Goal: Task Accomplishment & Management: Manage account settings

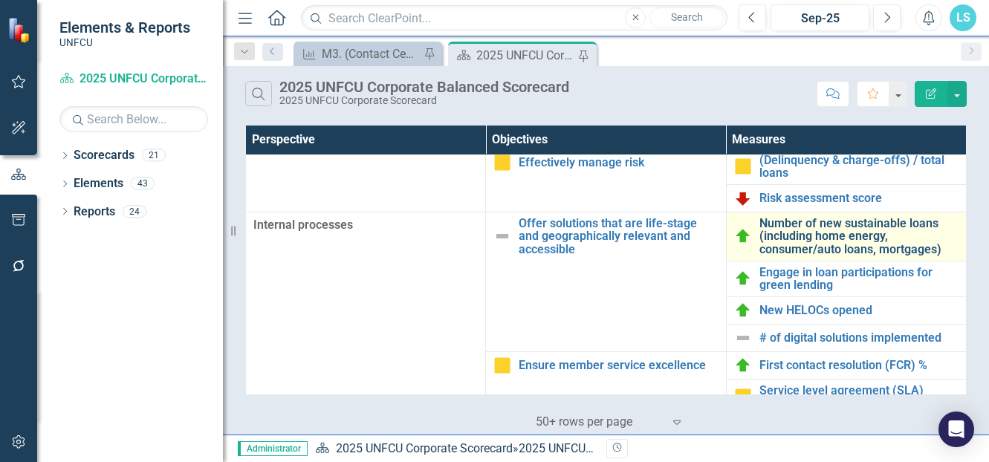
scroll to position [329, 0]
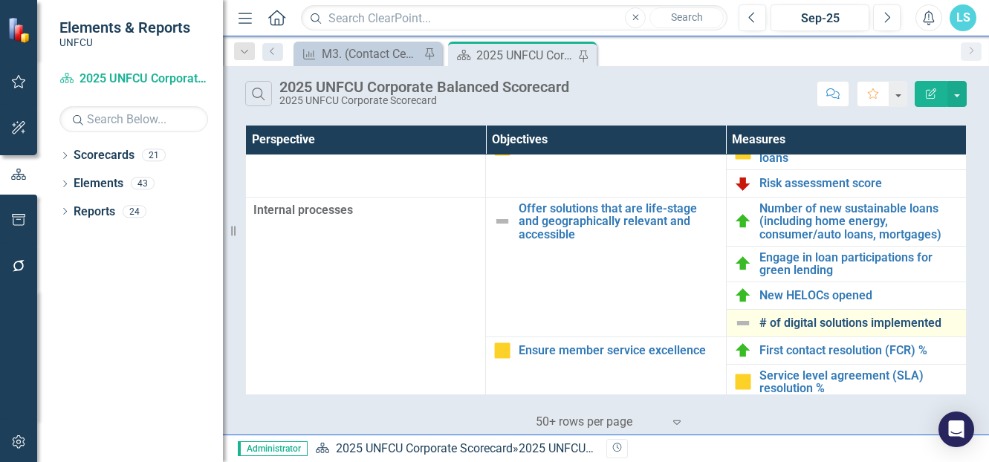
click at [778, 322] on link "# of digital solutions implemented" at bounding box center [858, 323] width 199 height 13
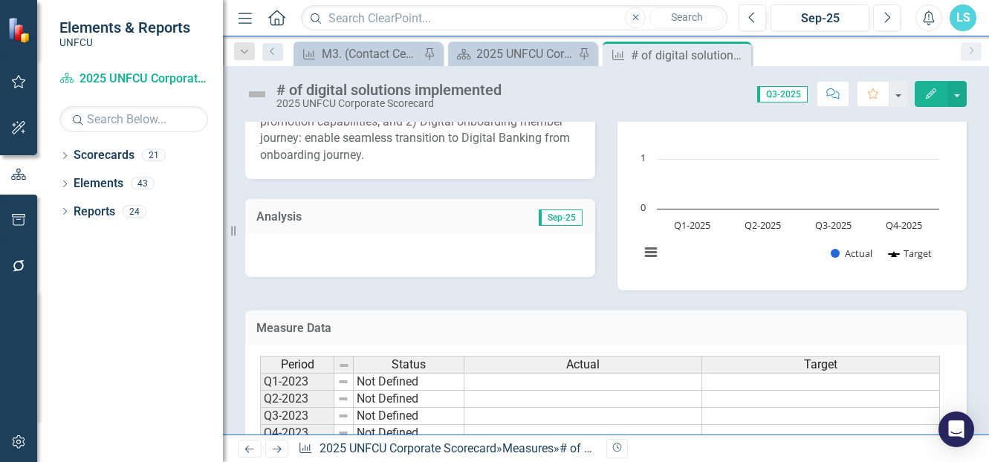
scroll to position [520, 0]
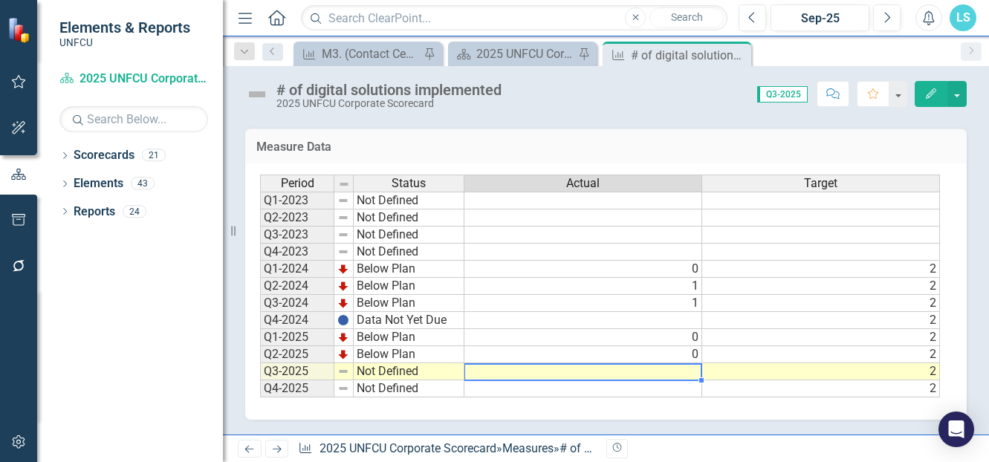
click at [687, 369] on td at bounding box center [583, 371] width 238 height 17
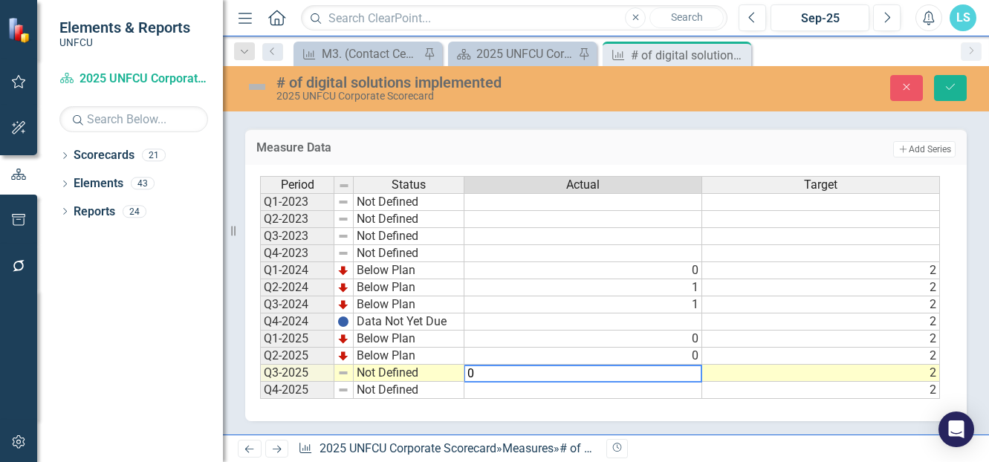
type textarea "0"
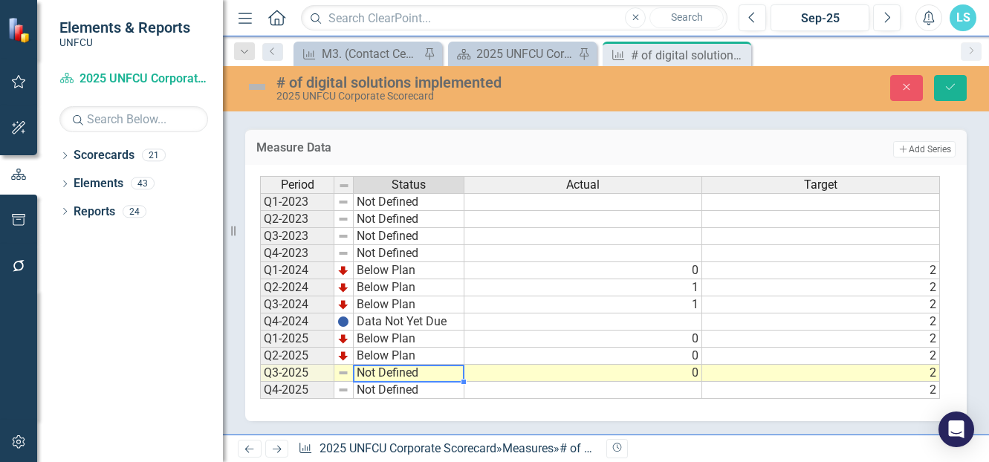
click at [375, 369] on td "Not Defined" at bounding box center [409, 373] width 111 height 17
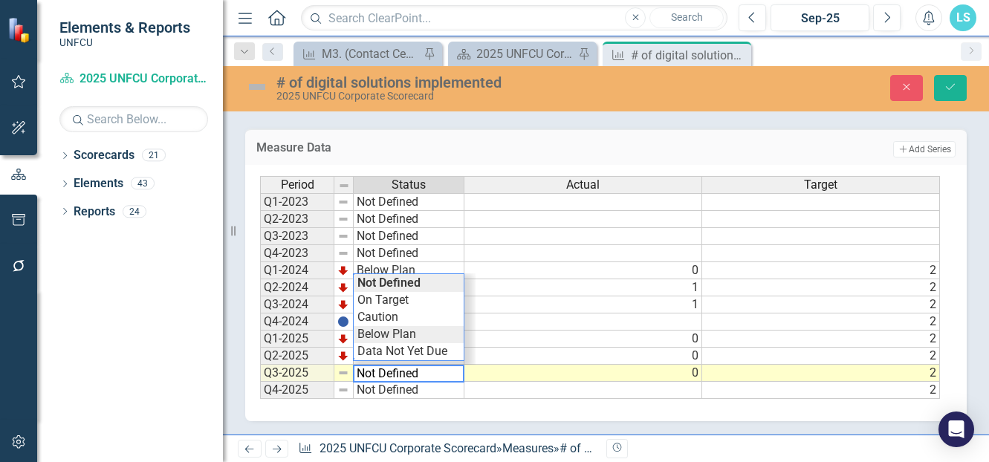
type textarea "Below Plan"
click at [388, 332] on div "Period Status Actual Target Q1-2023 Not Defined Q2-2023 Not Defined Q3-2023 Not…" at bounding box center [600, 288] width 681 height 224
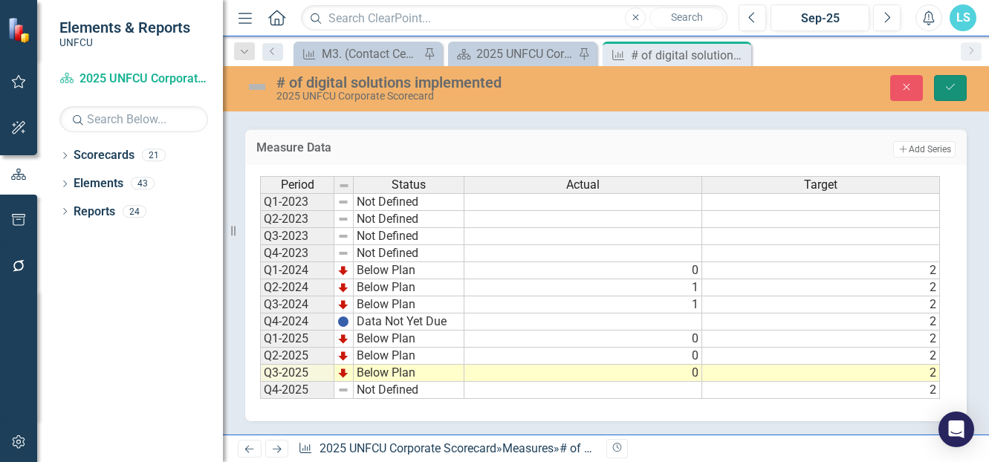
click at [955, 82] on icon "Save" at bounding box center [950, 87] width 13 height 10
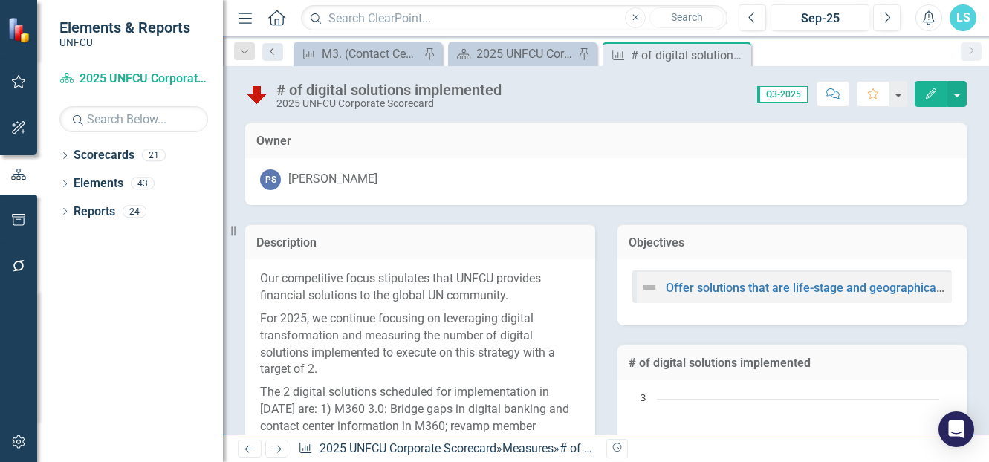
click at [270, 51] on icon "Previous" at bounding box center [273, 51] width 12 height 9
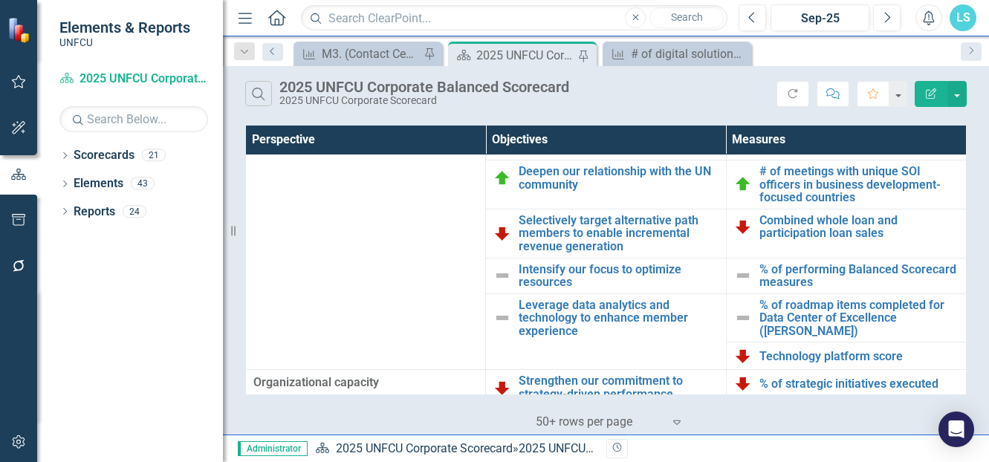
scroll to position [560, 0]
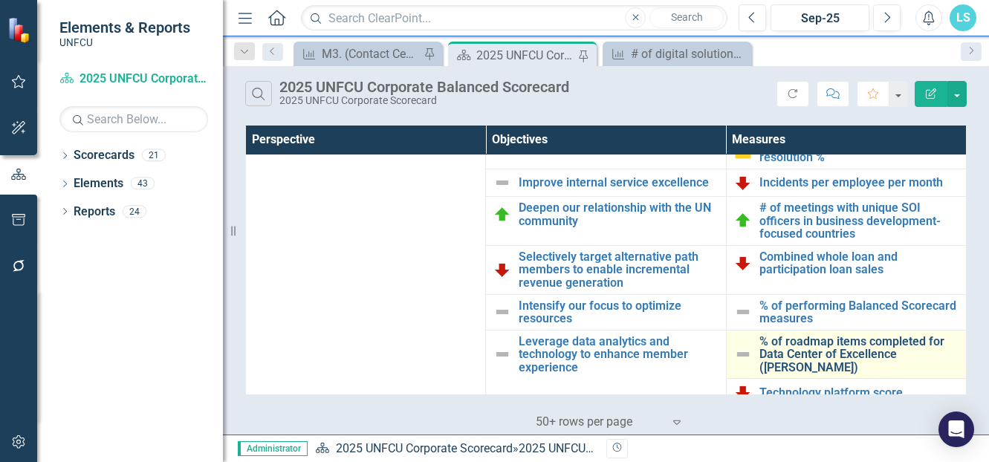
click at [796, 360] on link "% of roadmap items completed for Data Center of Excellence ([PERSON_NAME])" at bounding box center [858, 354] width 199 height 39
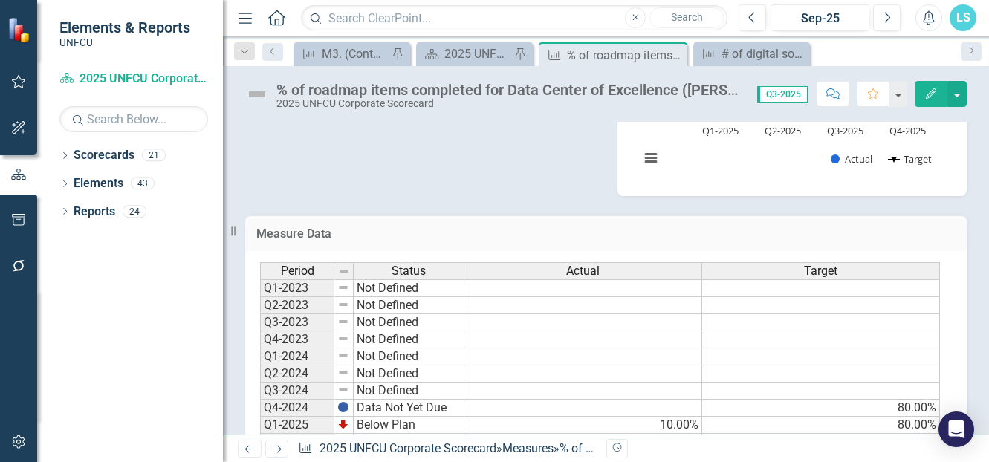
scroll to position [632, 0]
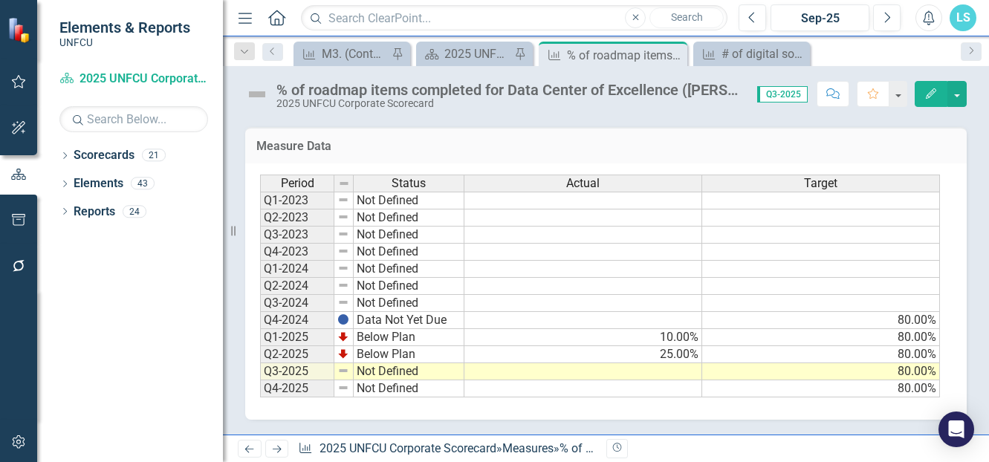
click at [663, 368] on td at bounding box center [583, 371] width 238 height 17
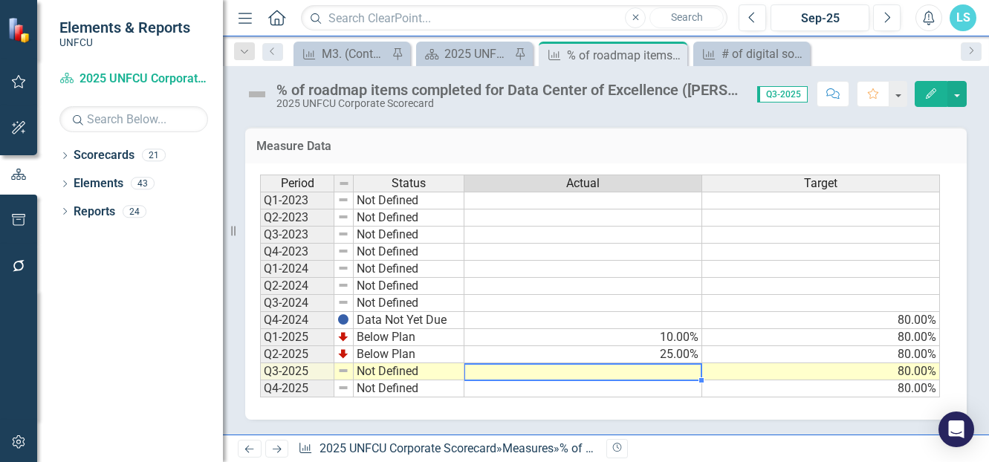
click at [663, 368] on td at bounding box center [583, 371] width 238 height 17
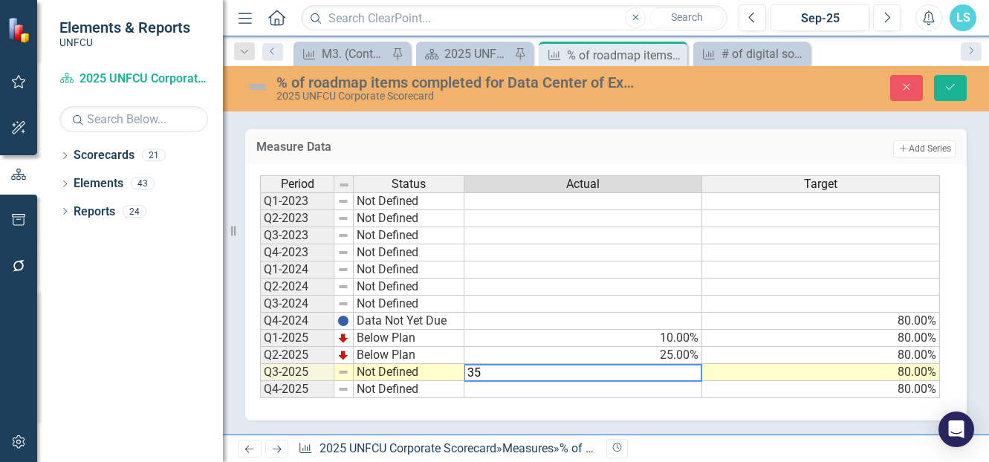
type textarea "35"
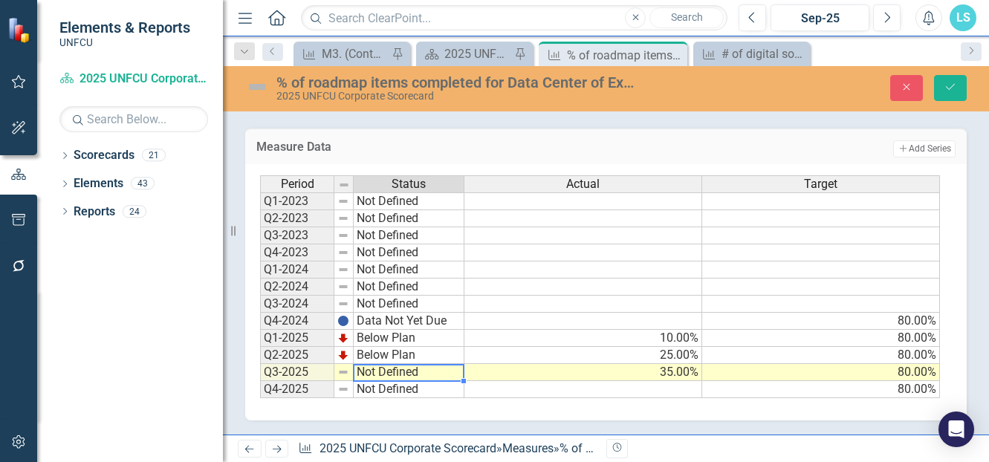
click at [389, 370] on td "Not Defined" at bounding box center [409, 372] width 111 height 17
click at [389, 370] on textarea "Not Defined" at bounding box center [408, 373] width 111 height 18
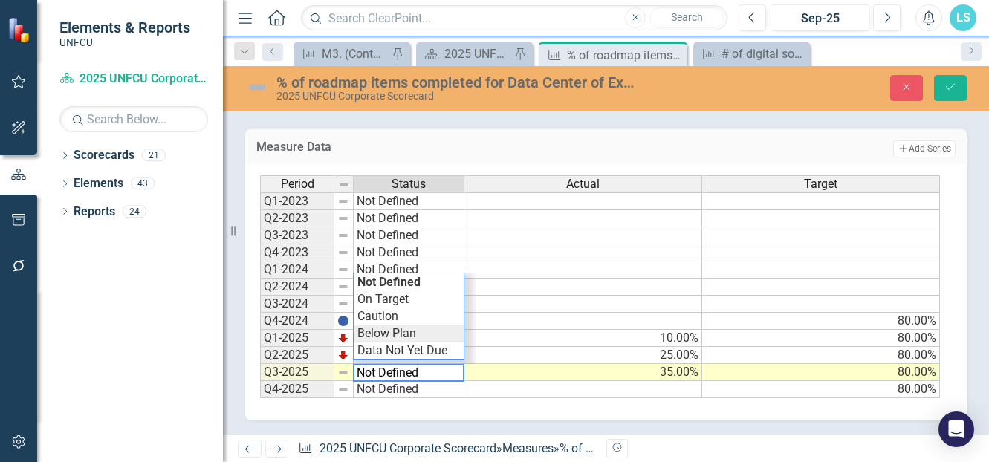
type textarea "Below Plan"
click at [384, 328] on div "Period Status Actual Target Q1-2023 Not Defined Q2-2023 Not Defined Q3-2023 Not…" at bounding box center [600, 287] width 681 height 224
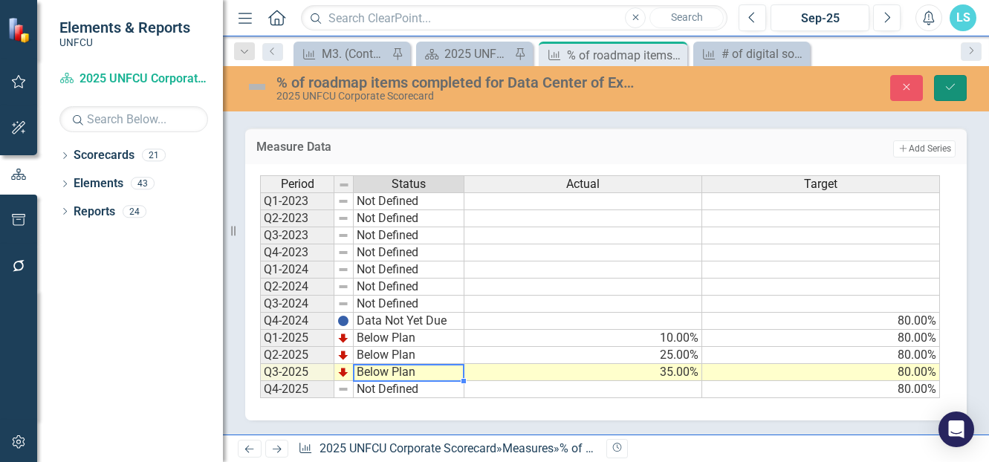
click at [954, 89] on icon "Save" at bounding box center [950, 87] width 13 height 10
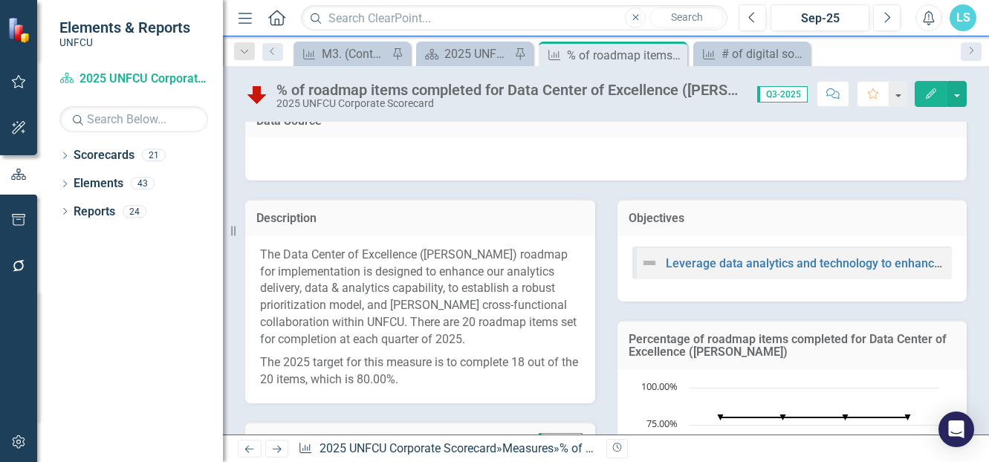
scroll to position [0, 0]
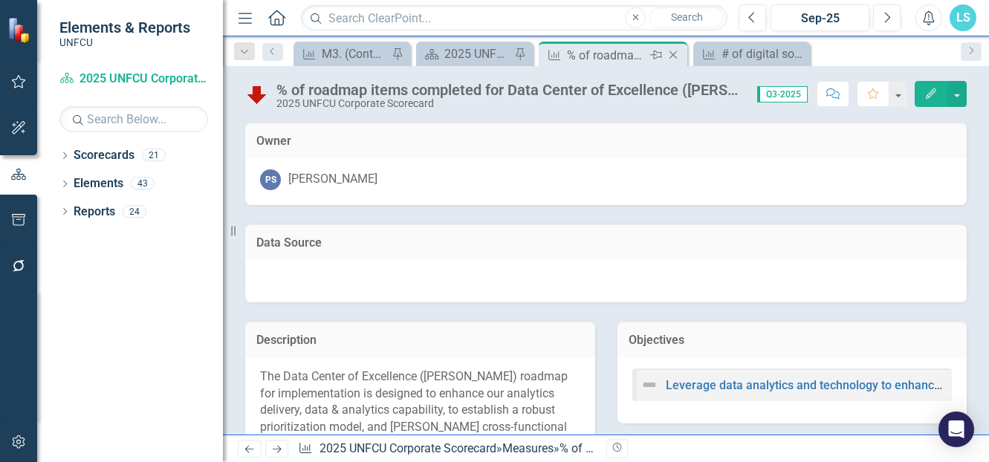
click at [668, 54] on icon "Close" at bounding box center [673, 55] width 15 height 12
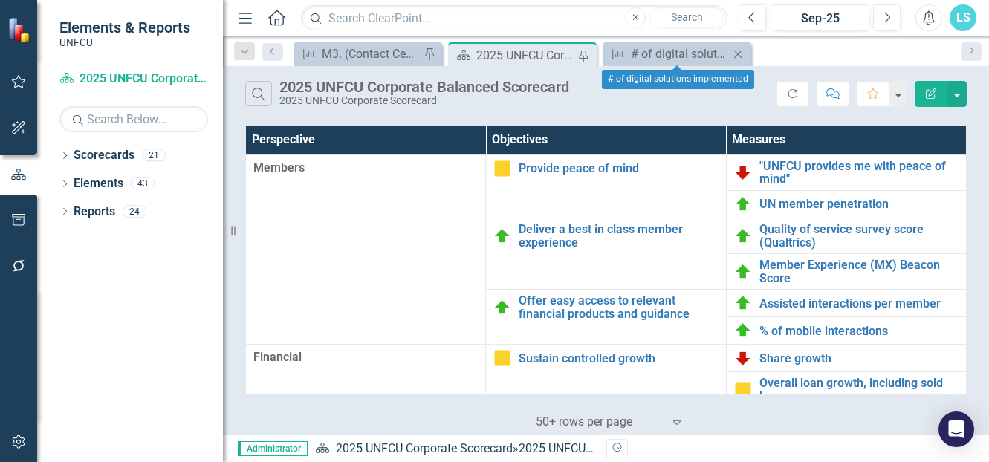
click at [740, 51] on icon "Close" at bounding box center [737, 54] width 15 height 12
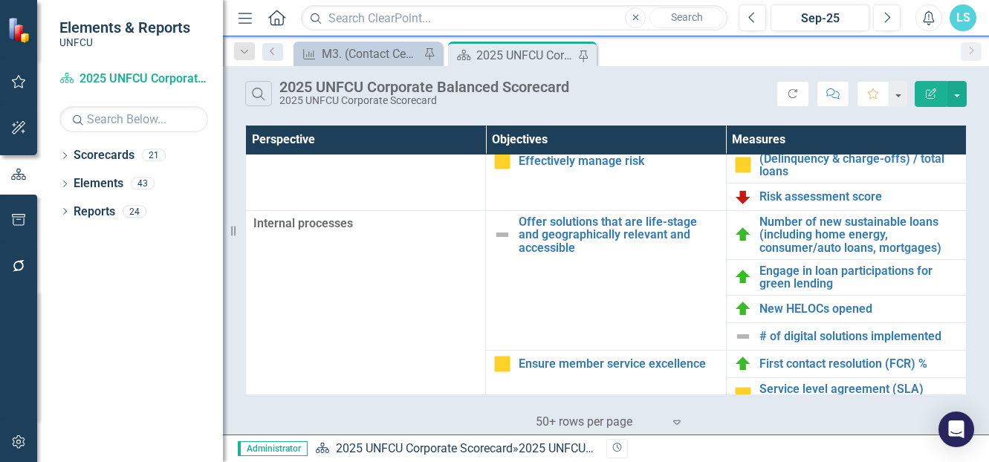
scroll to position [331, 0]
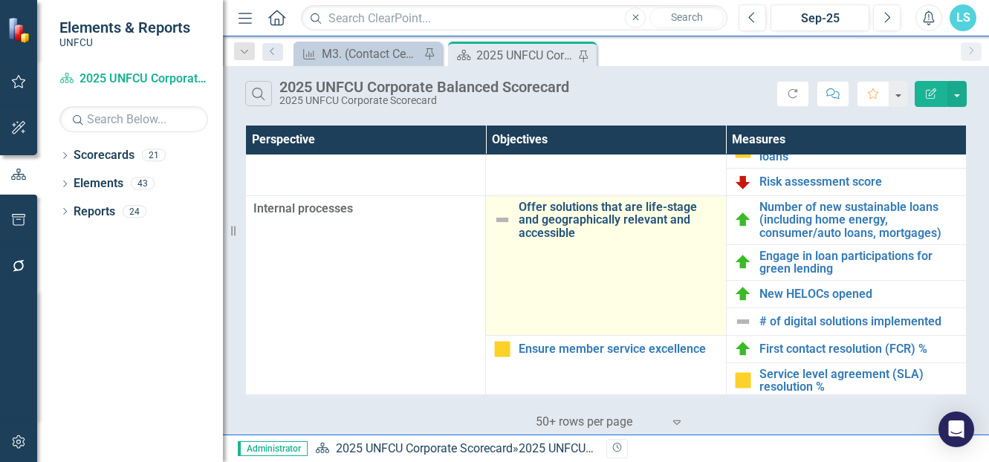
click at [535, 221] on link "Offer solutions that are life-stage and geographically relevant and accessible" at bounding box center [618, 220] width 199 height 39
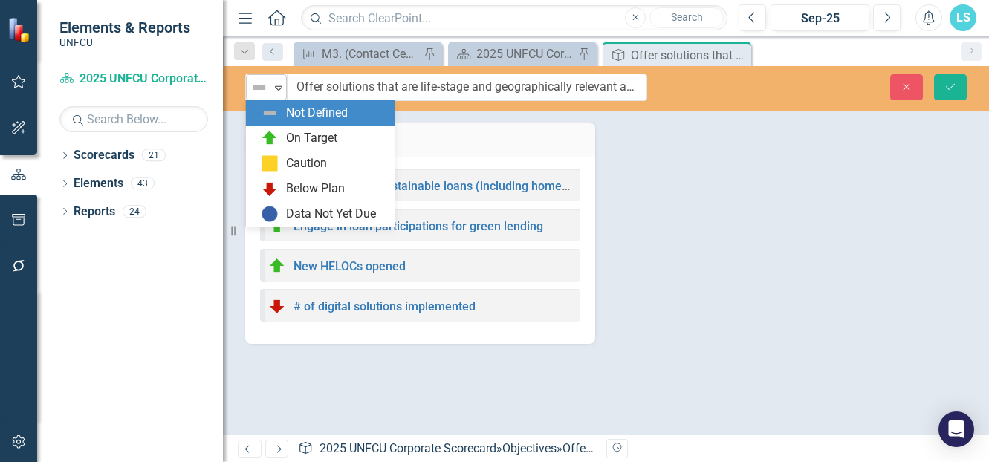
drag, startPoint x: 258, startPoint y: 91, endPoint x: 247, endPoint y: 79, distance: 16.3
click at [247, 79] on div "Not Defined Expand" at bounding box center [266, 87] width 41 height 26
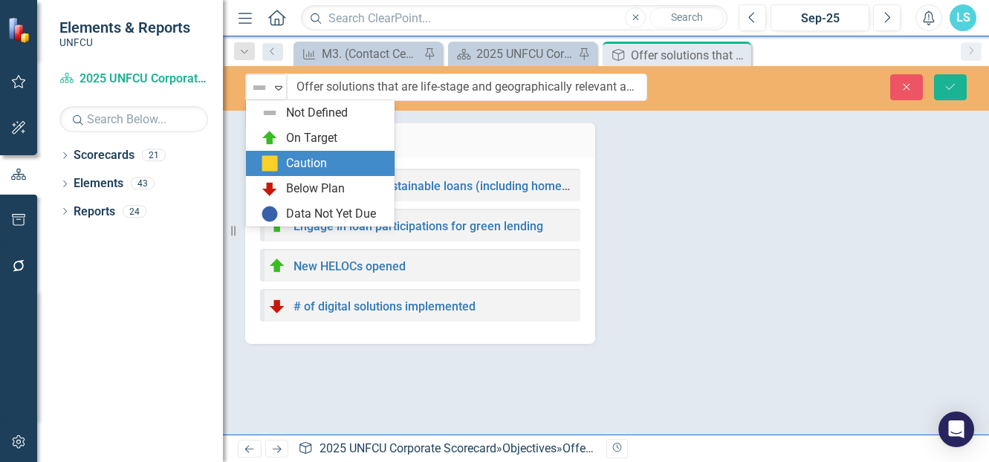
click at [287, 158] on div "Caution" at bounding box center [306, 163] width 41 height 17
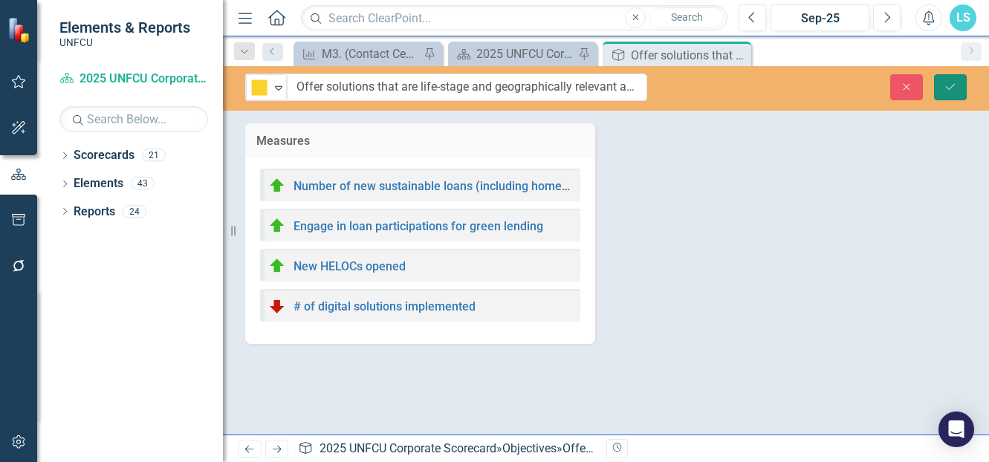
click at [949, 76] on button "Save" at bounding box center [950, 87] width 33 height 26
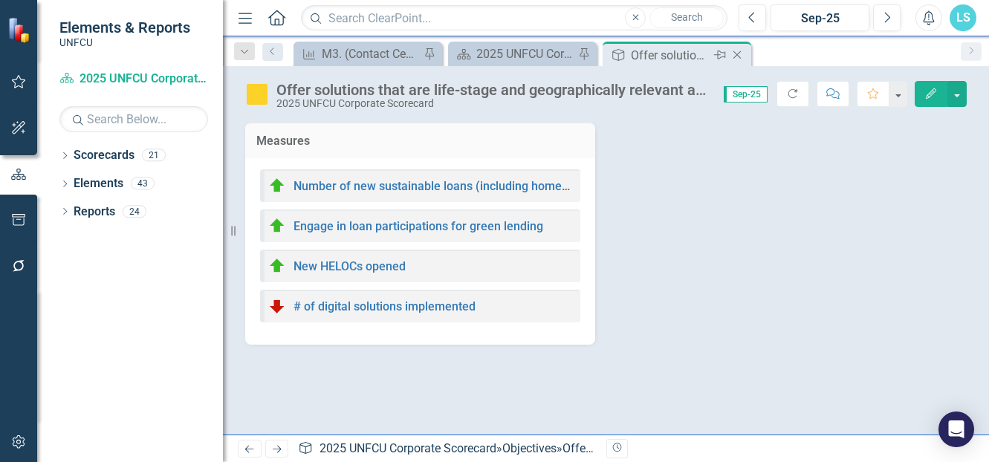
click at [730, 53] on icon "Close" at bounding box center [737, 55] width 15 height 12
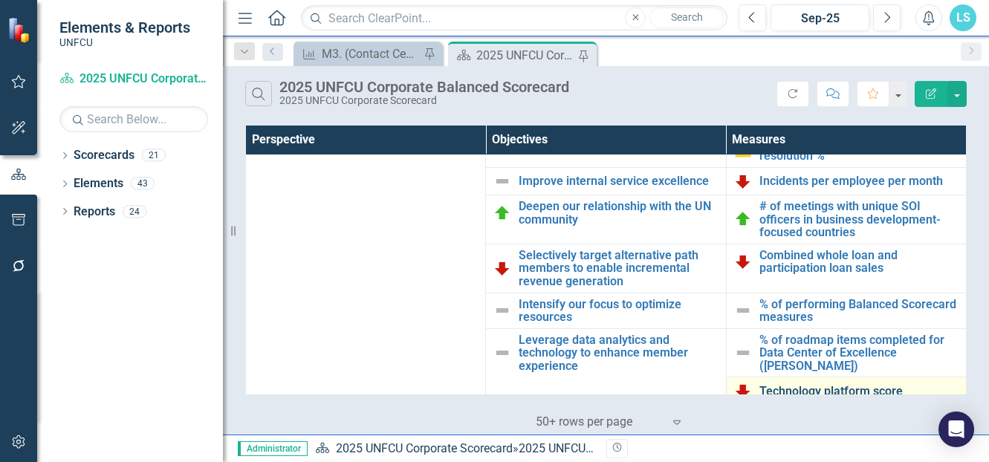
scroll to position [579, 0]
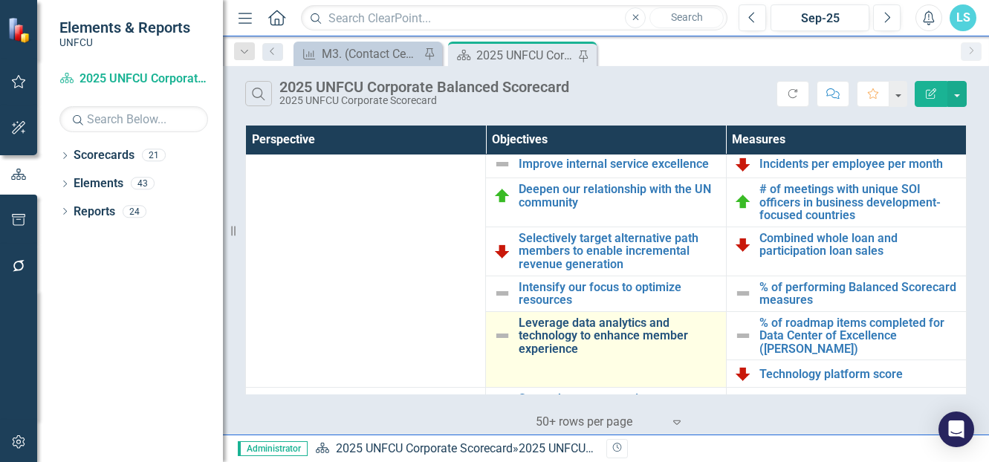
click at [539, 331] on link "Leverage data analytics and technology to enhance member experience" at bounding box center [618, 336] width 199 height 39
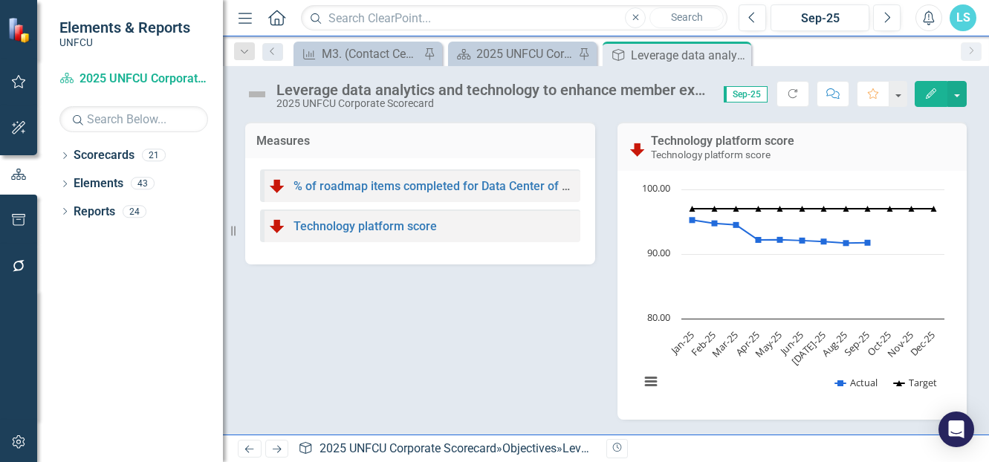
click at [255, 91] on img at bounding box center [257, 94] width 24 height 24
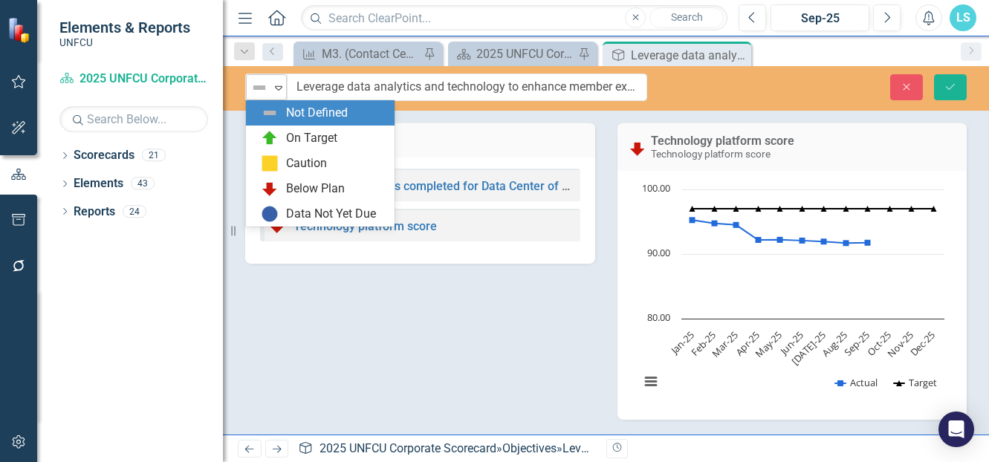
click at [267, 85] on img at bounding box center [259, 88] width 18 height 18
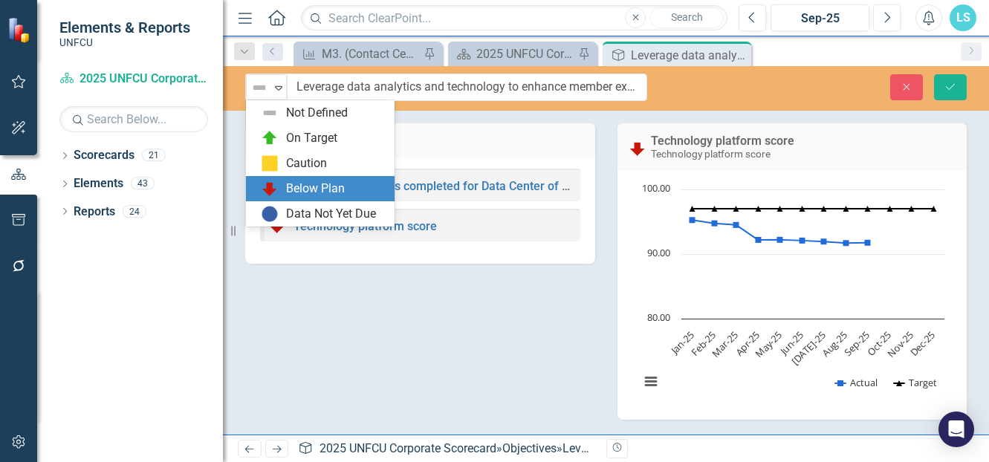
click at [291, 191] on div "Below Plan" at bounding box center [315, 189] width 59 height 17
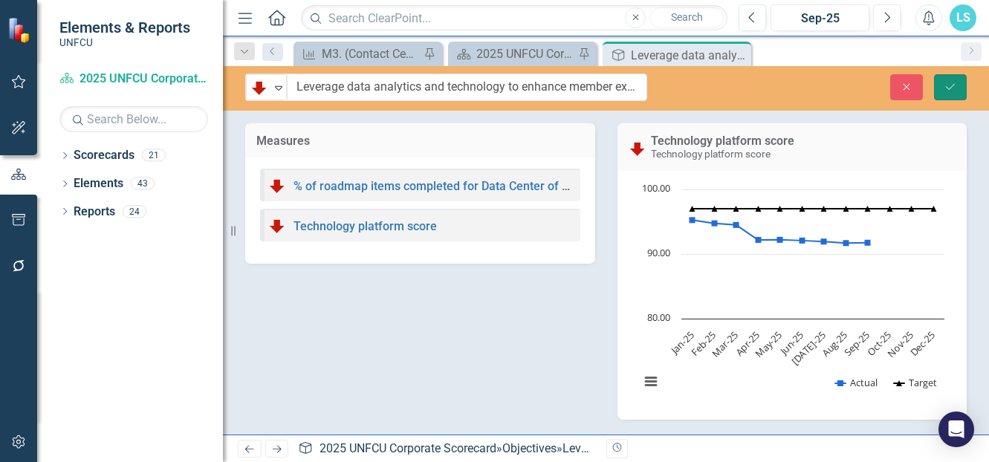
click at [948, 91] on icon "Save" at bounding box center [950, 87] width 13 height 10
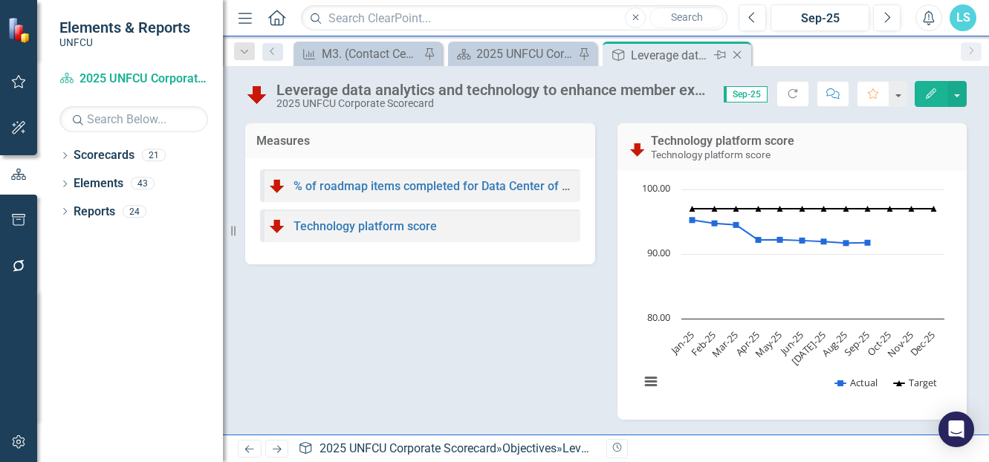
click at [736, 53] on icon "Close" at bounding box center [737, 55] width 15 height 12
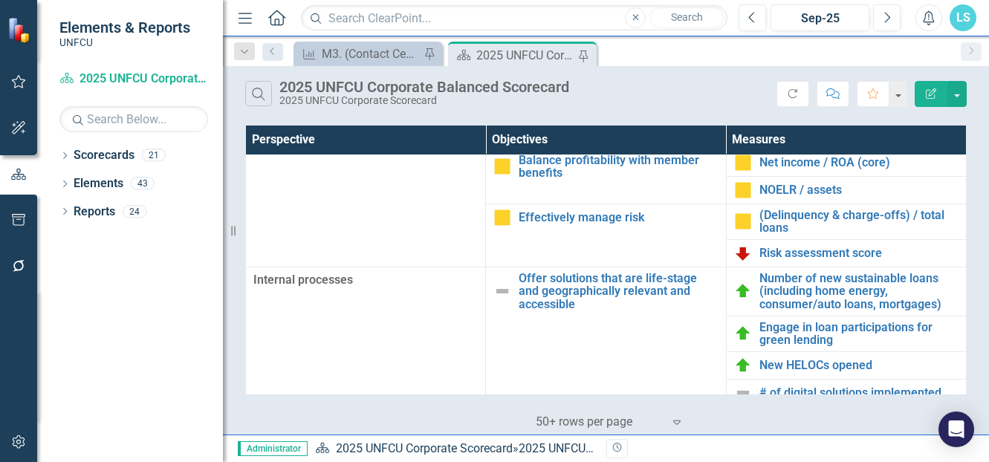
scroll to position [282, 0]
